Goal: Transaction & Acquisition: Purchase product/service

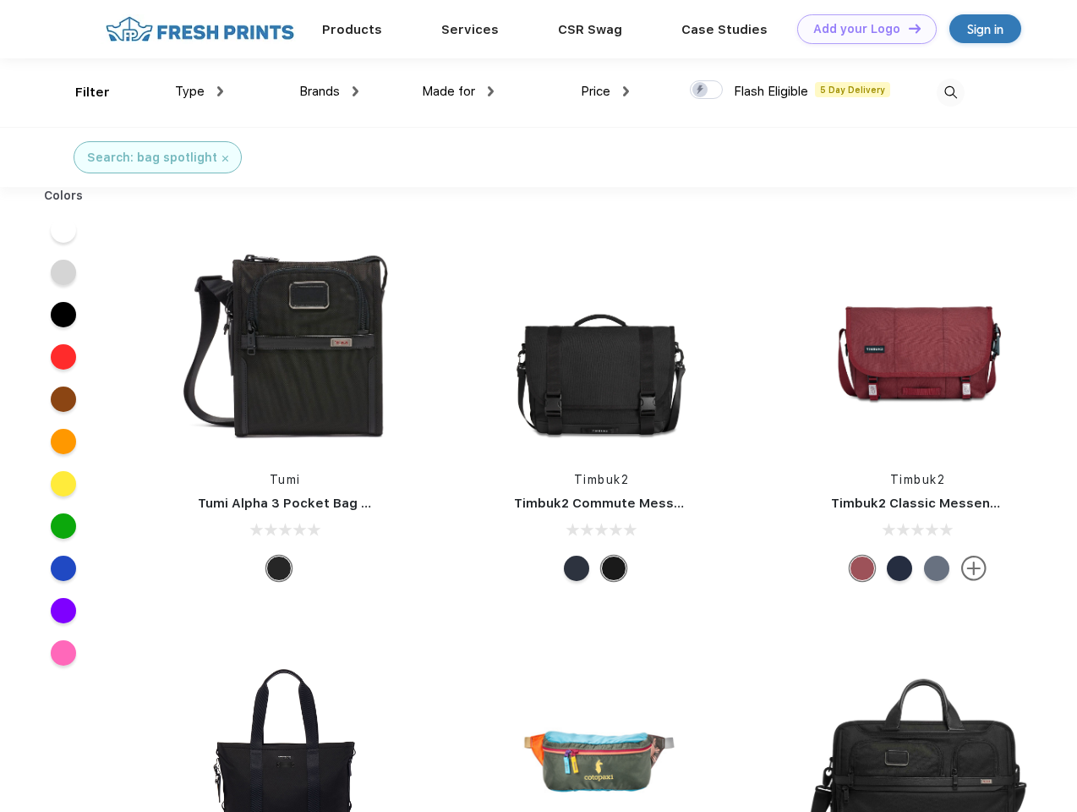
scroll to position [1, 0]
click at [861, 29] on link "Add your Logo Design Tool" at bounding box center [866, 29] width 139 height 30
click at [0, 0] on div "Design Tool" at bounding box center [0, 0] width 0 height 0
click at [907, 28] on link "Add your Logo Design Tool" at bounding box center [866, 29] width 139 height 30
click at [81, 92] on div "Filter" at bounding box center [92, 92] width 35 height 19
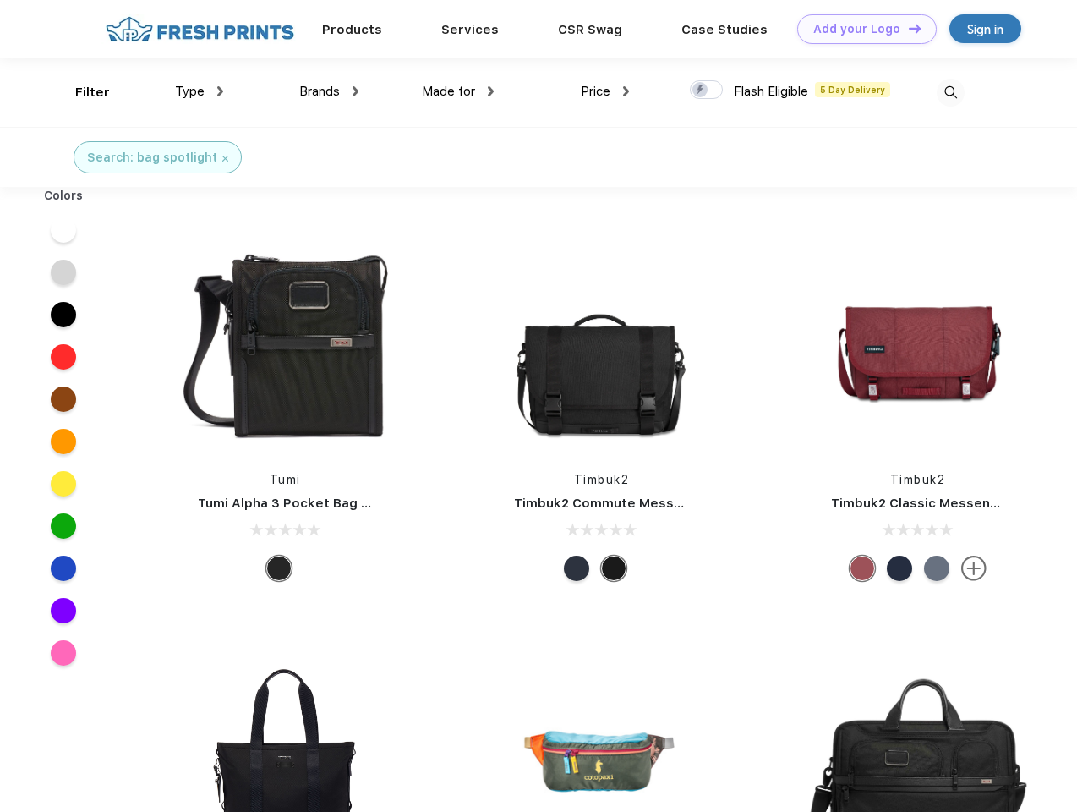
click at [200, 91] on span "Type" at bounding box center [190, 91] width 30 height 15
click at [329, 91] on span "Brands" at bounding box center [319, 91] width 41 height 15
click at [458, 91] on span "Made for" at bounding box center [448, 91] width 53 height 15
click at [605, 91] on span "Price" at bounding box center [596, 91] width 30 height 15
click at [707, 90] on div at bounding box center [706, 89] width 33 height 19
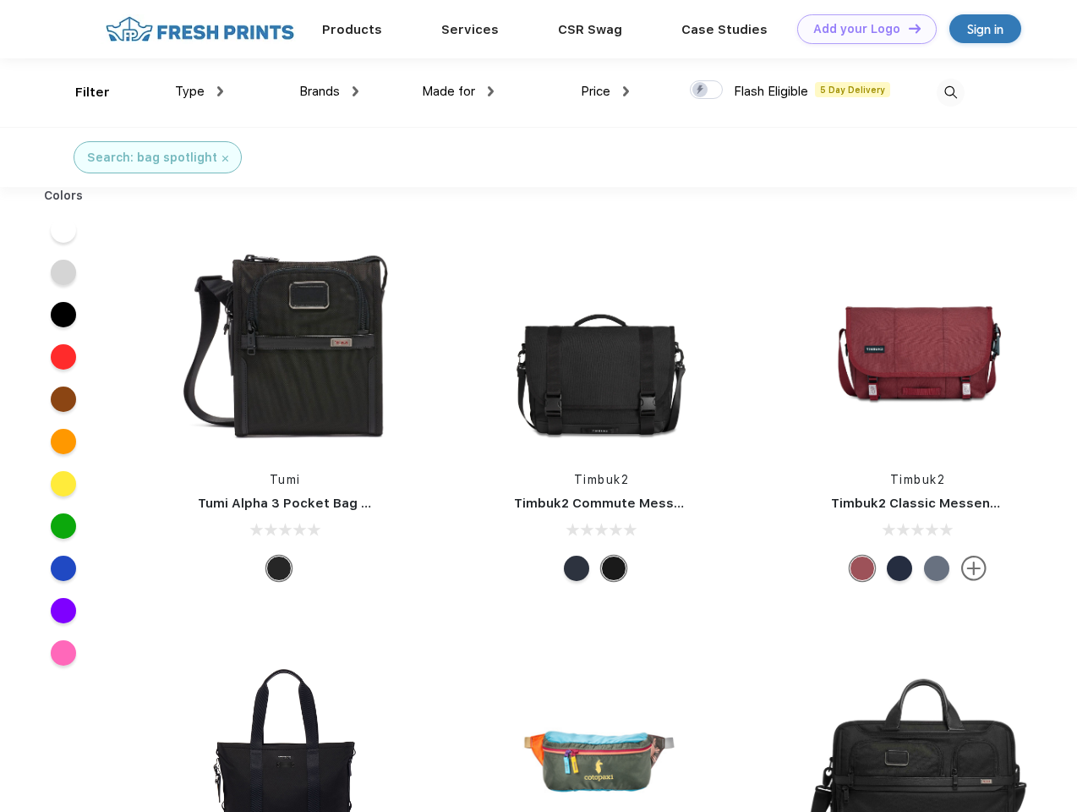
click at [701, 90] on input "checkbox" at bounding box center [695, 84] width 11 height 11
click at [950, 92] on img at bounding box center [951, 93] width 28 height 28
